Goal: Understand process/instructions: Learn how to perform a task or action

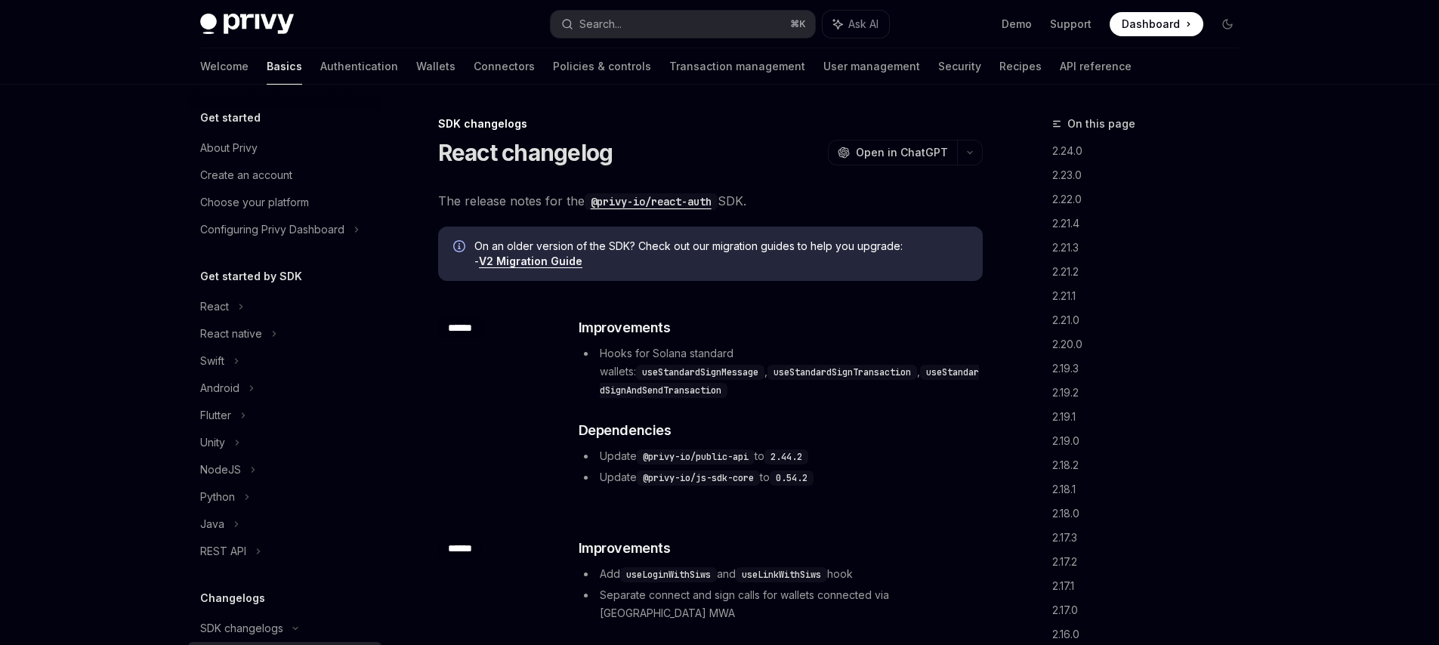
scroll to position [291, 0]
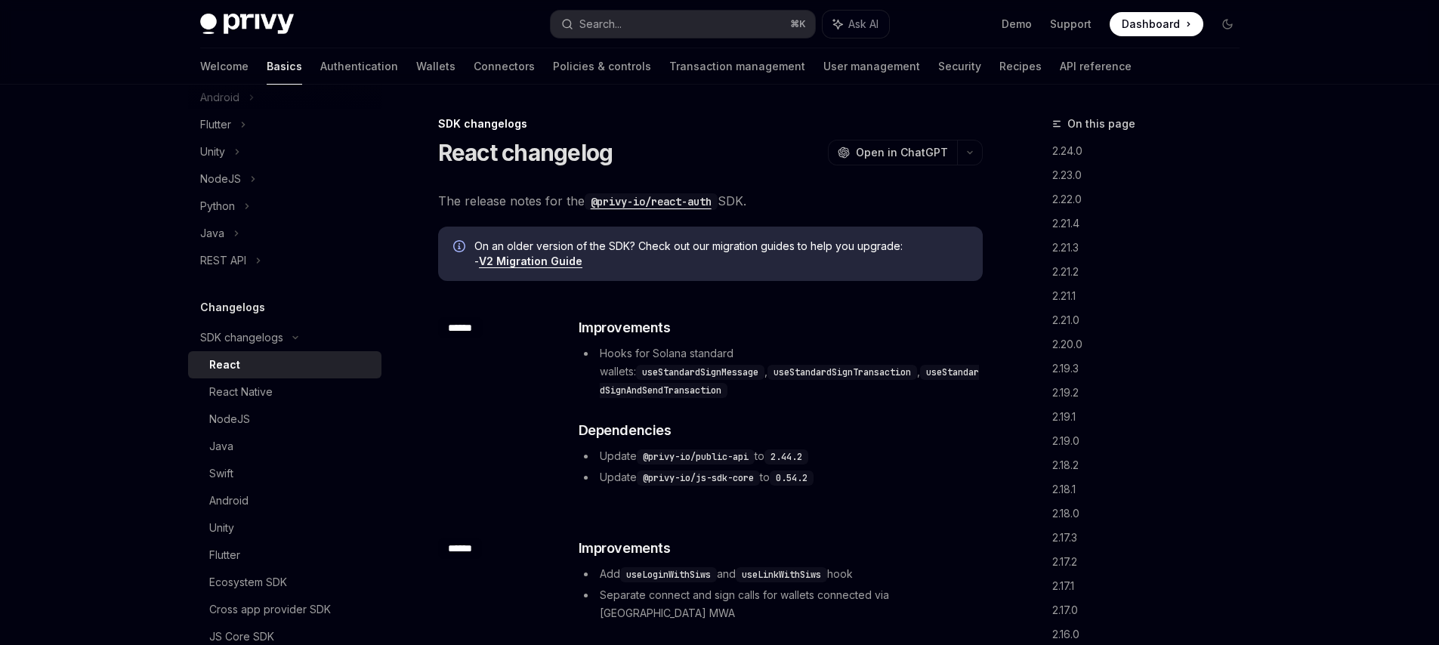
click at [540, 267] on link "V2 Migration Guide" at bounding box center [531, 262] width 104 height 14
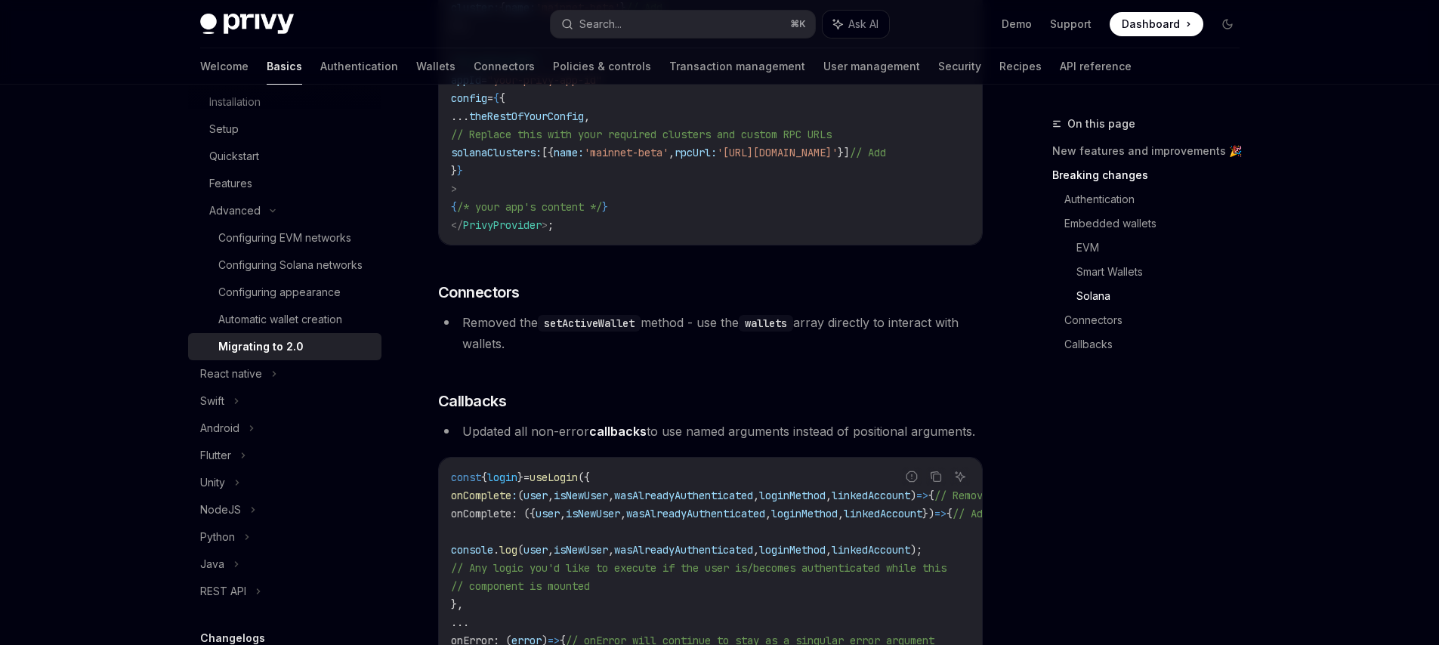
scroll to position [3892, 0]
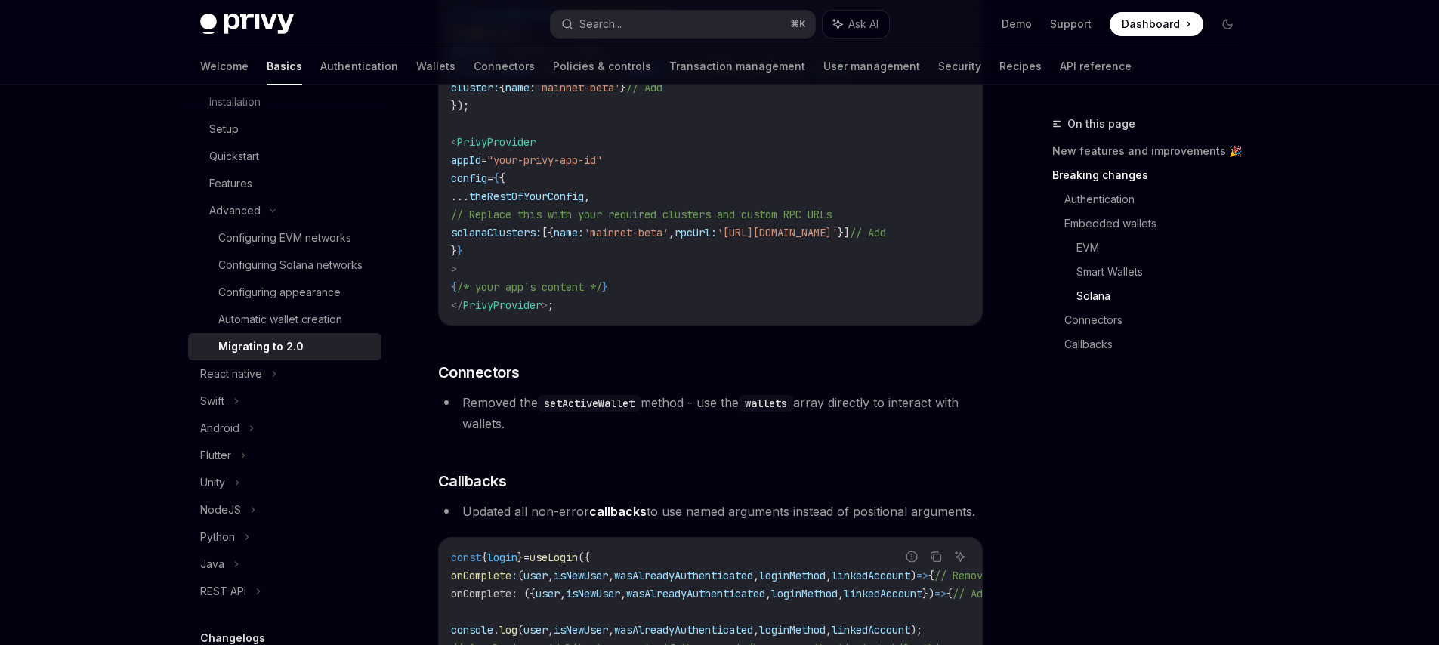
drag, startPoint x: 1263, startPoint y: 518, endPoint x: 1258, endPoint y: 437, distance: 81.0
drag, startPoint x: 1239, startPoint y: 495, endPoint x: 1228, endPoint y: 448, distance: 48.2
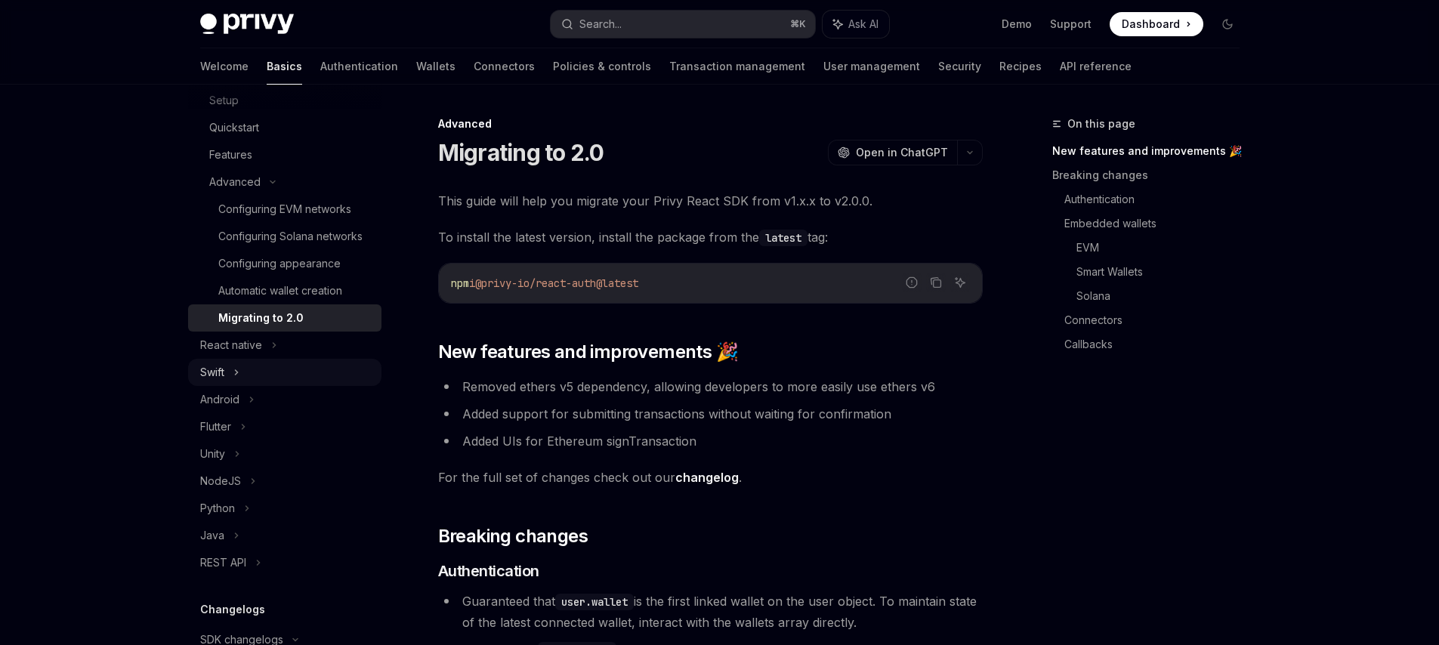
scroll to position [271, 0]
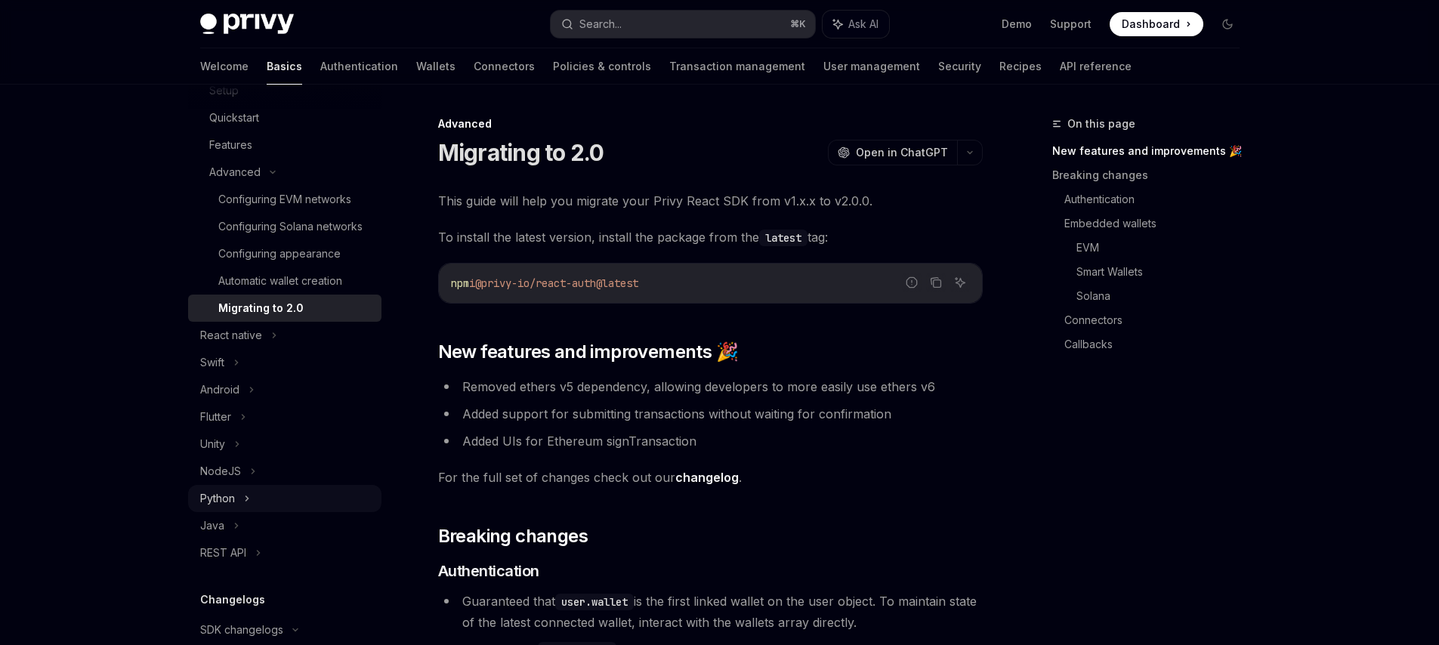
click at [244, 508] on icon at bounding box center [247, 499] width 6 height 18
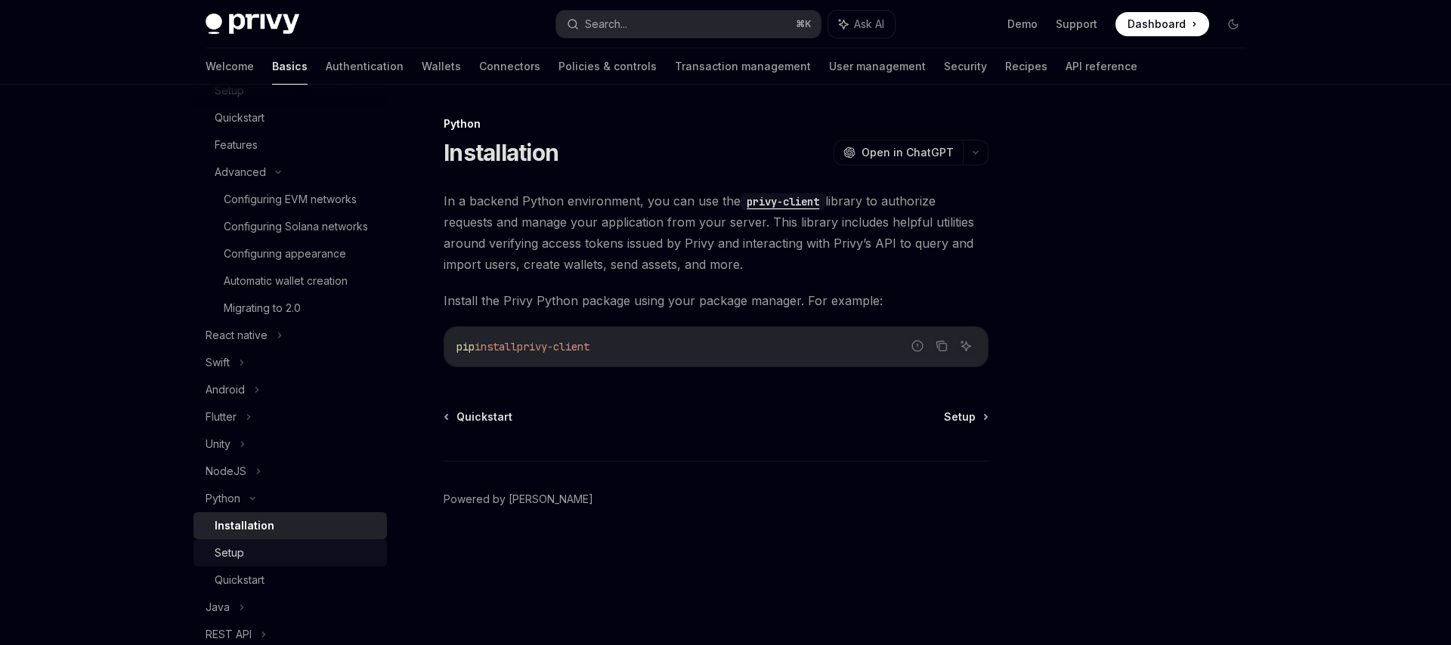
click at [245, 562] on div "Setup" at bounding box center [296, 553] width 163 height 18
type textarea "*"
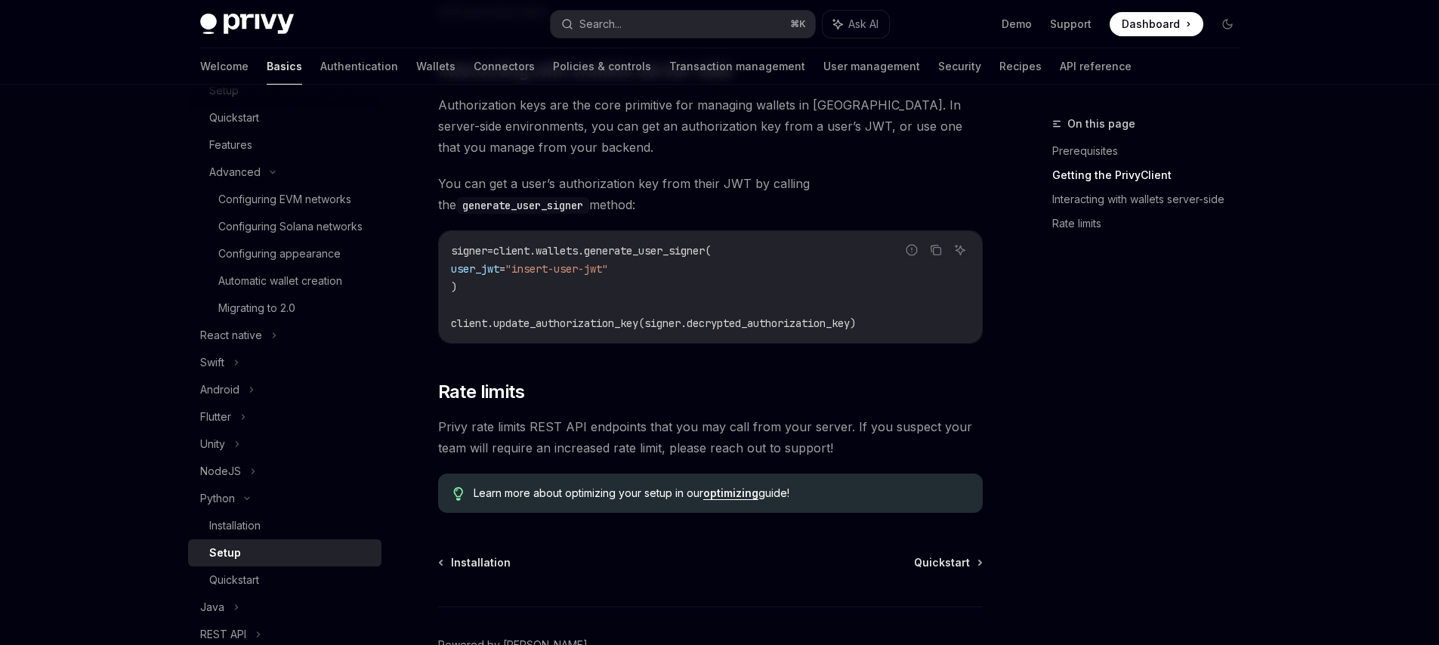
scroll to position [695, 0]
